Goal: Task Accomplishment & Management: Manage account settings

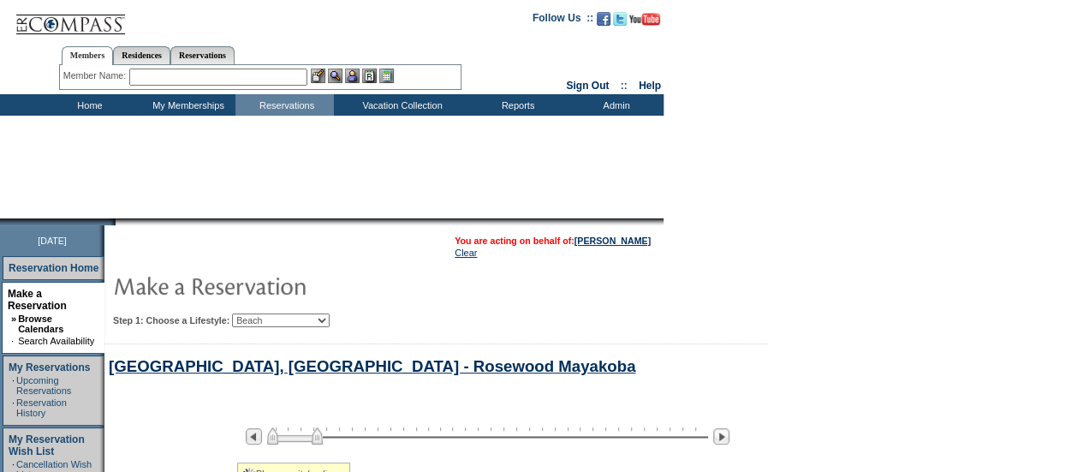
select select "Beach"
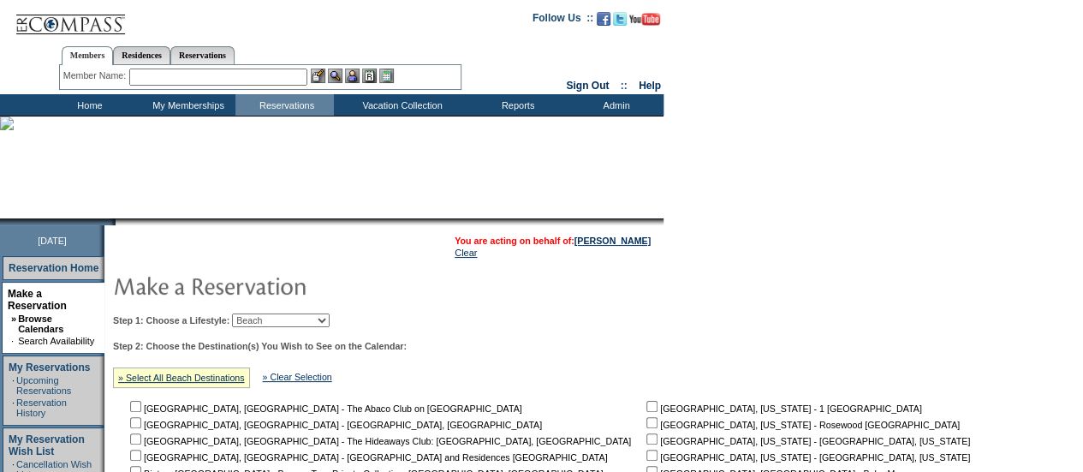
click at [175, 81] on input "text" at bounding box center [218, 77] width 178 height 17
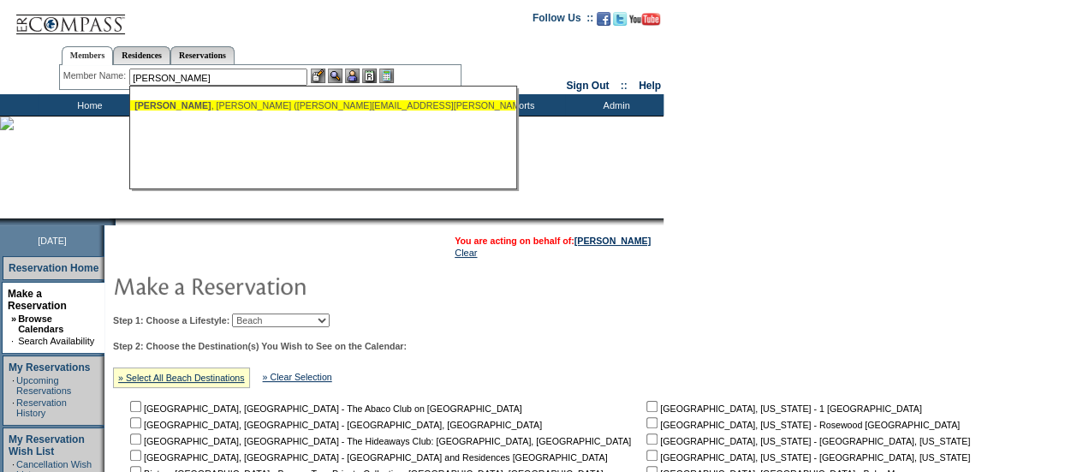
click at [190, 105] on div "[PERSON_NAME] ([PERSON_NAME][EMAIL_ADDRESS][PERSON_NAME][DOMAIN_NAME])" at bounding box center [322, 105] width 377 height 10
type input "[PERSON_NAME] ([PERSON_NAME][EMAIL_ADDRESS][PERSON_NAME][DOMAIN_NAME])"
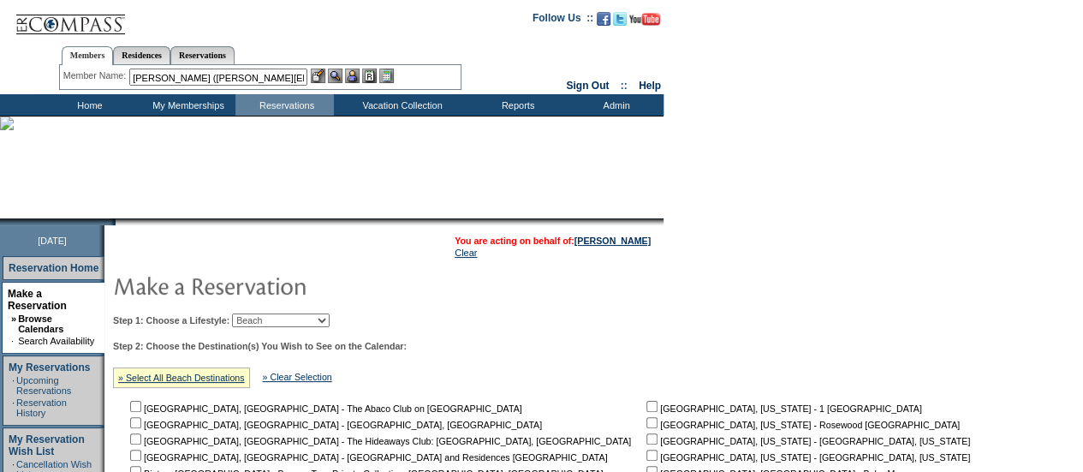
click at [357, 78] on img at bounding box center [352, 76] width 15 height 15
click at [340, 78] on img at bounding box center [335, 76] width 15 height 15
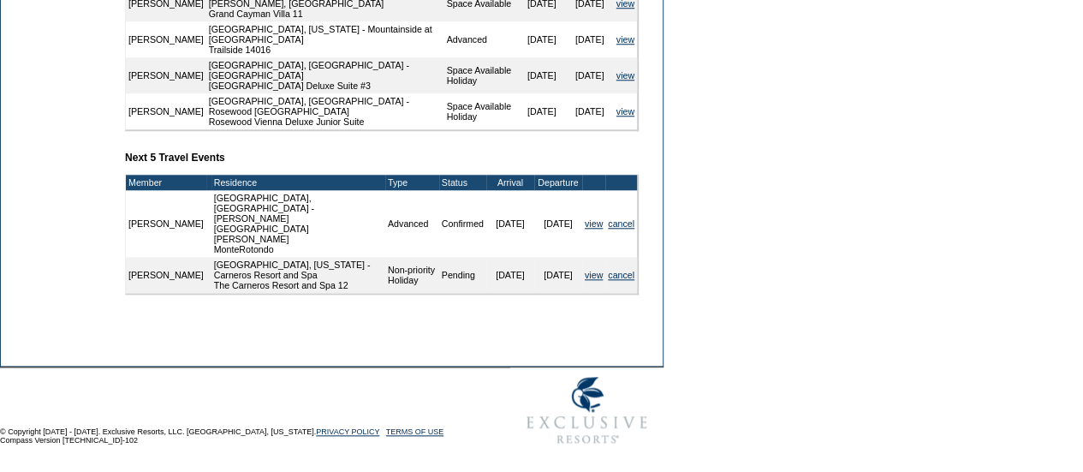
scroll to position [759, 0]
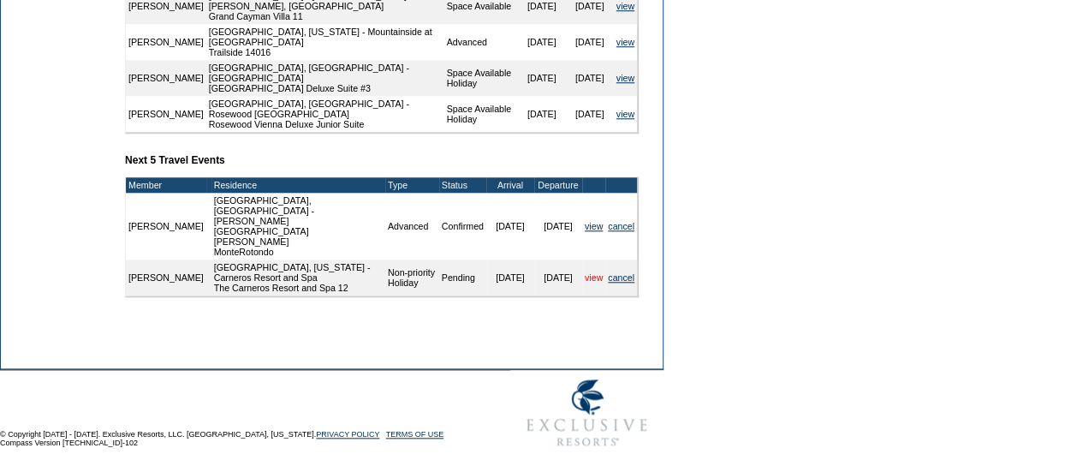
click at [588, 272] on link "view" at bounding box center [594, 277] width 18 height 10
